Goal: Task Accomplishment & Management: Use online tool/utility

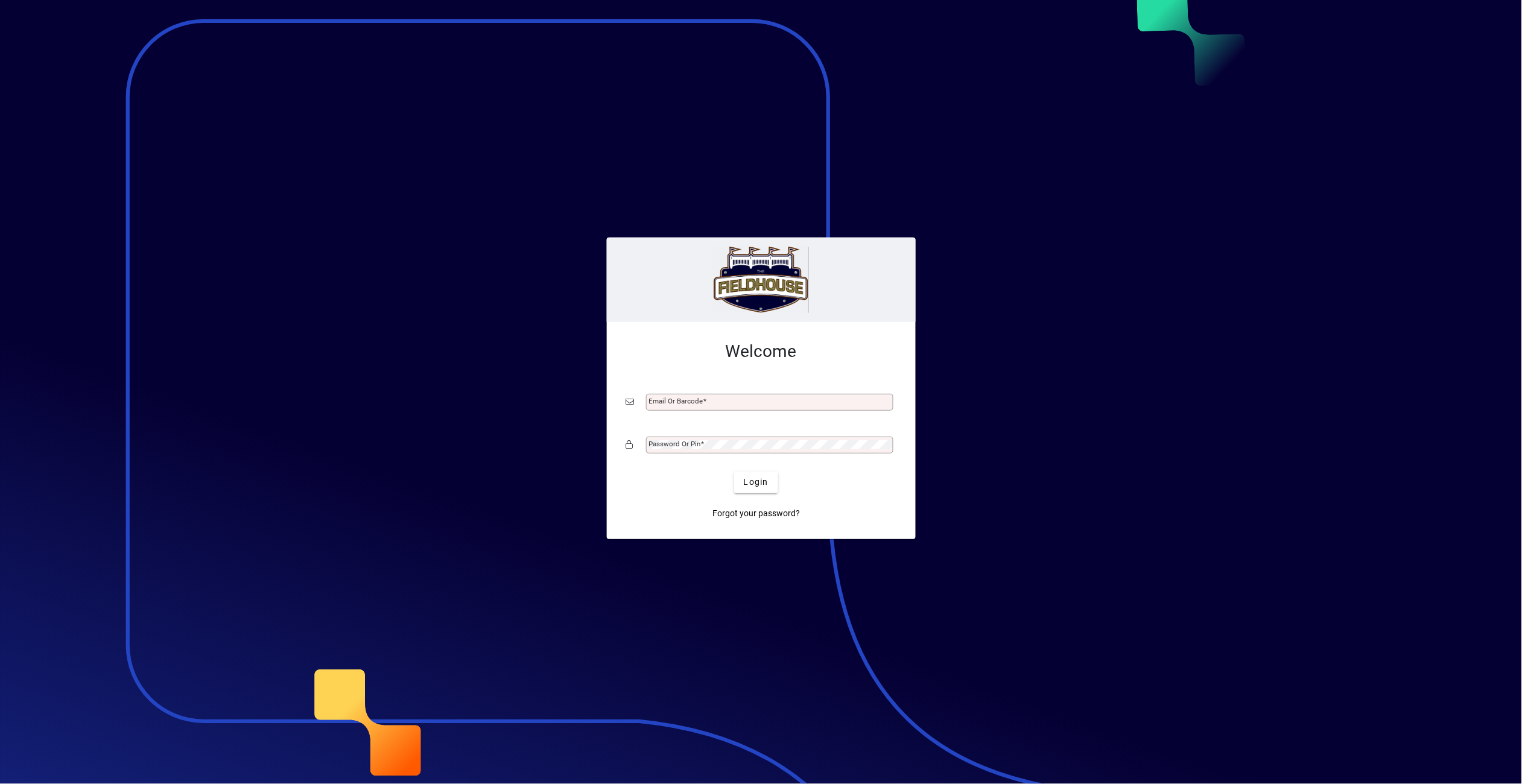
click at [737, 398] on input "Email or Barcode" at bounding box center [771, 402] width 244 height 10
click at [752, 402] on input "Email or Barcode" at bounding box center [771, 402] width 244 height 10
